Goal: Information Seeking & Learning: Find specific page/section

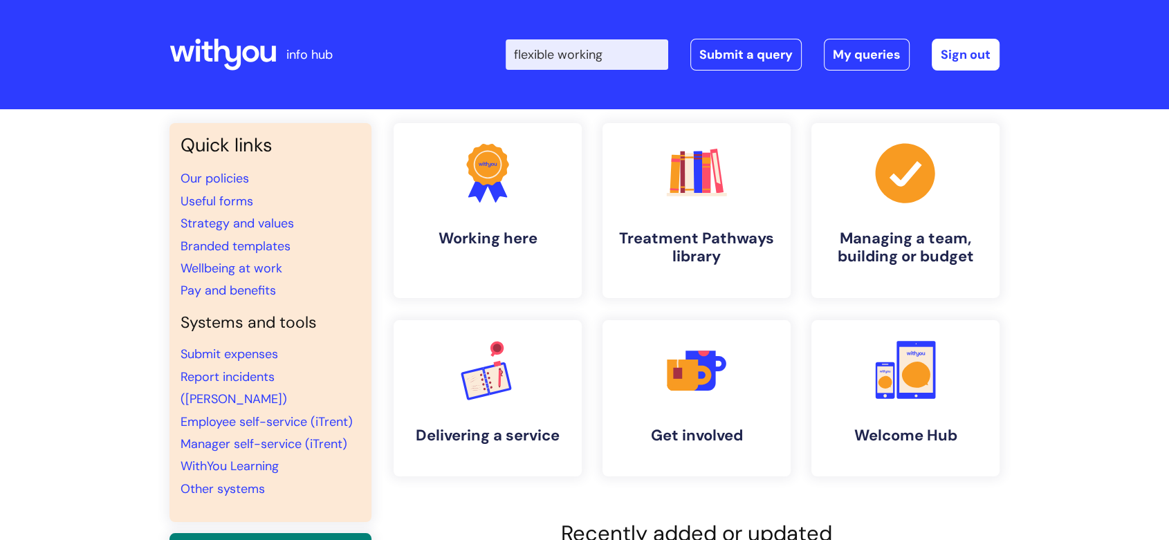
type input "flexible working"
click button "Search" at bounding box center [0, 0] width 0 height 0
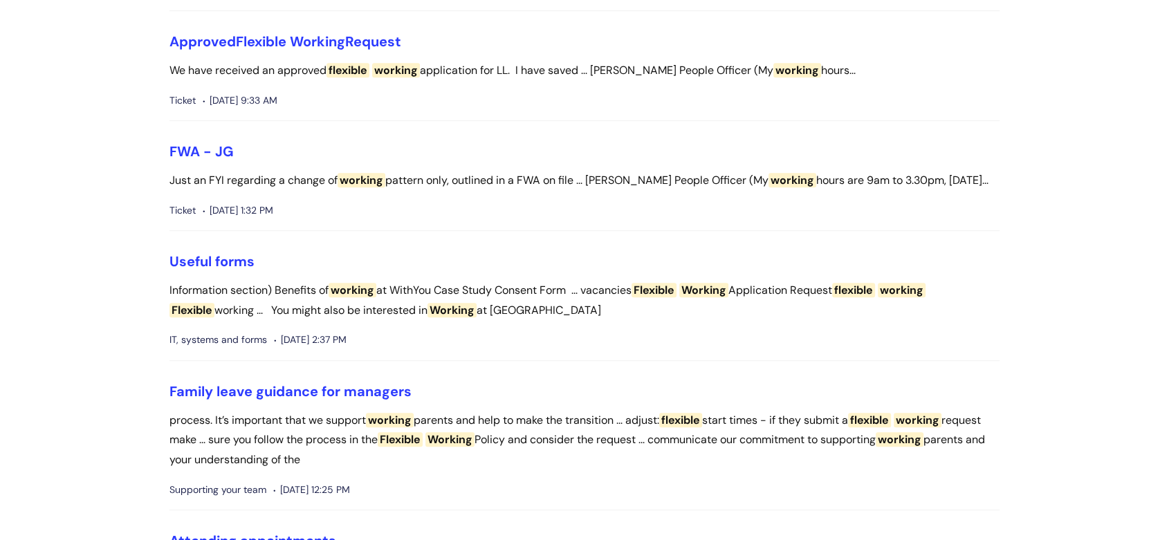
scroll to position [768, 0]
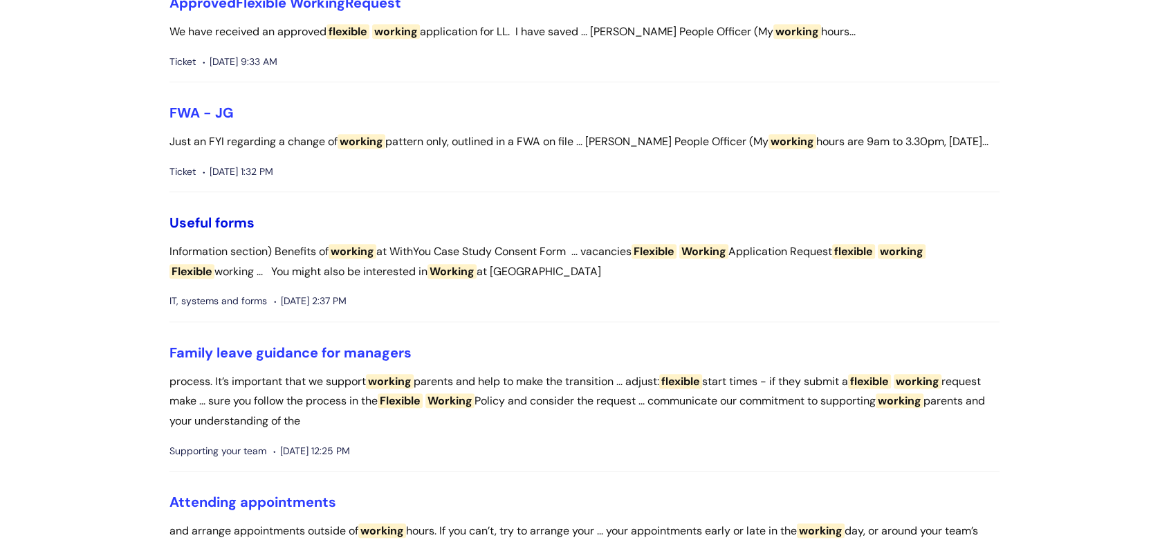
click at [183, 232] on link "Useful forms" at bounding box center [211, 223] width 85 height 18
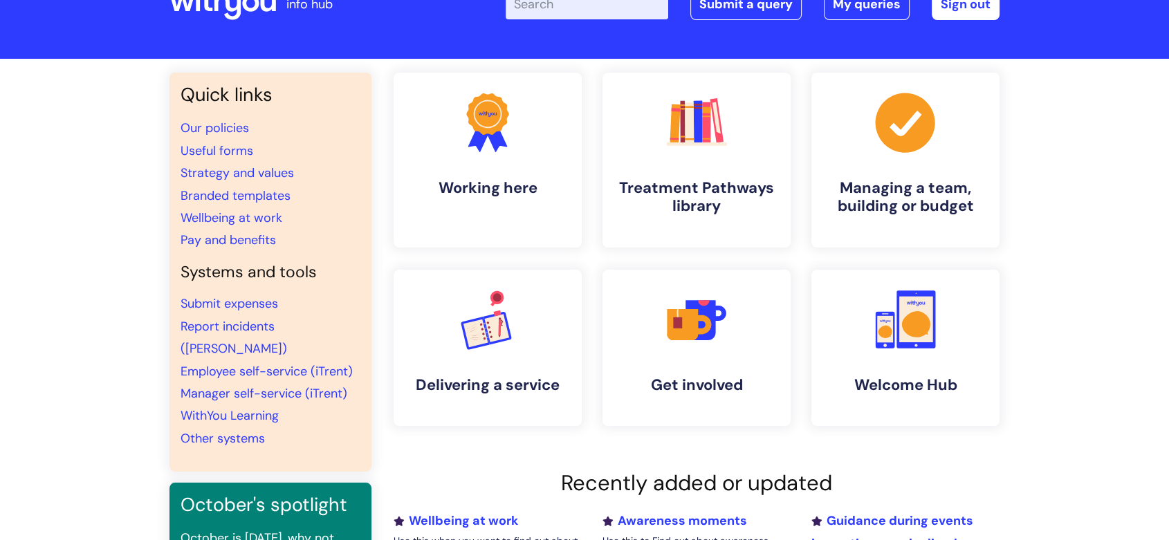
scroll to position [77, 0]
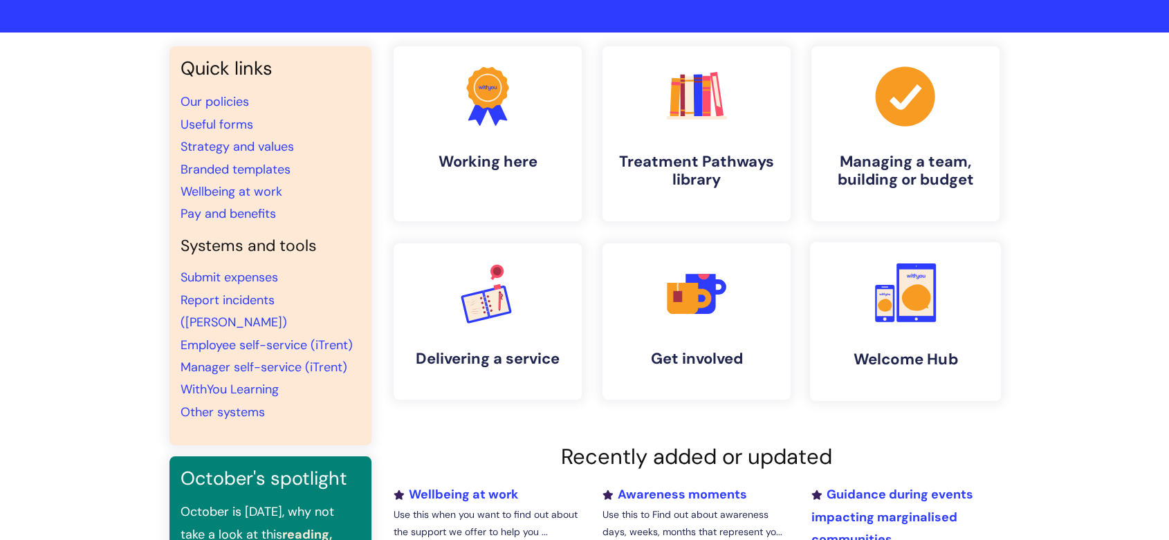
click at [910, 324] on icon ".cls-1{fill:#f89b22;}.cls-1,.cls-2,.cls-3{stroke-width:0px;}.cls-2{fill:#2d3cff…" at bounding box center [905, 293] width 68 height 68
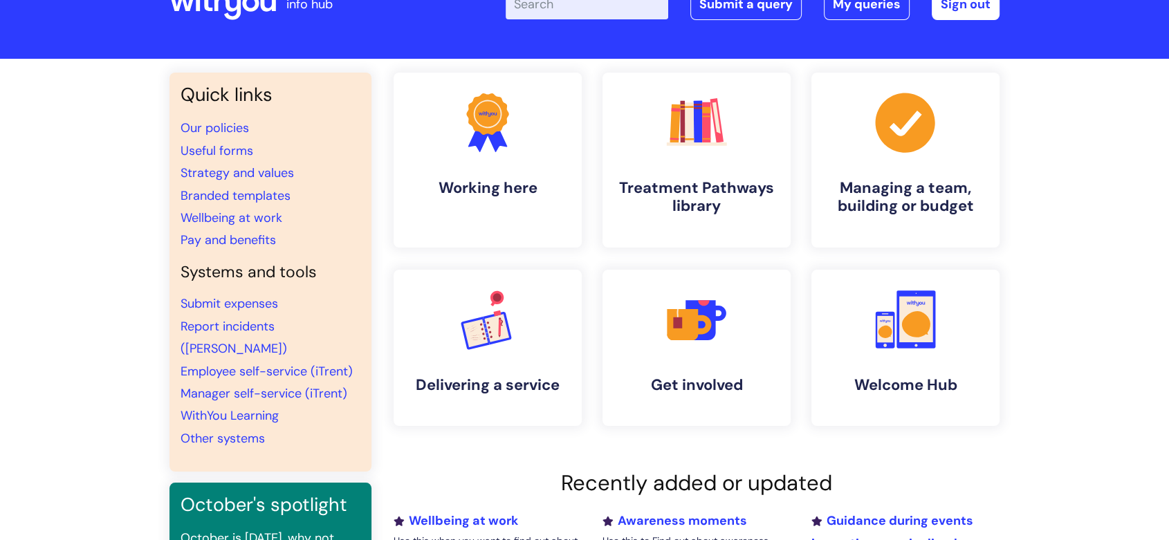
scroll to position [77, 0]
